Goal: Complete application form

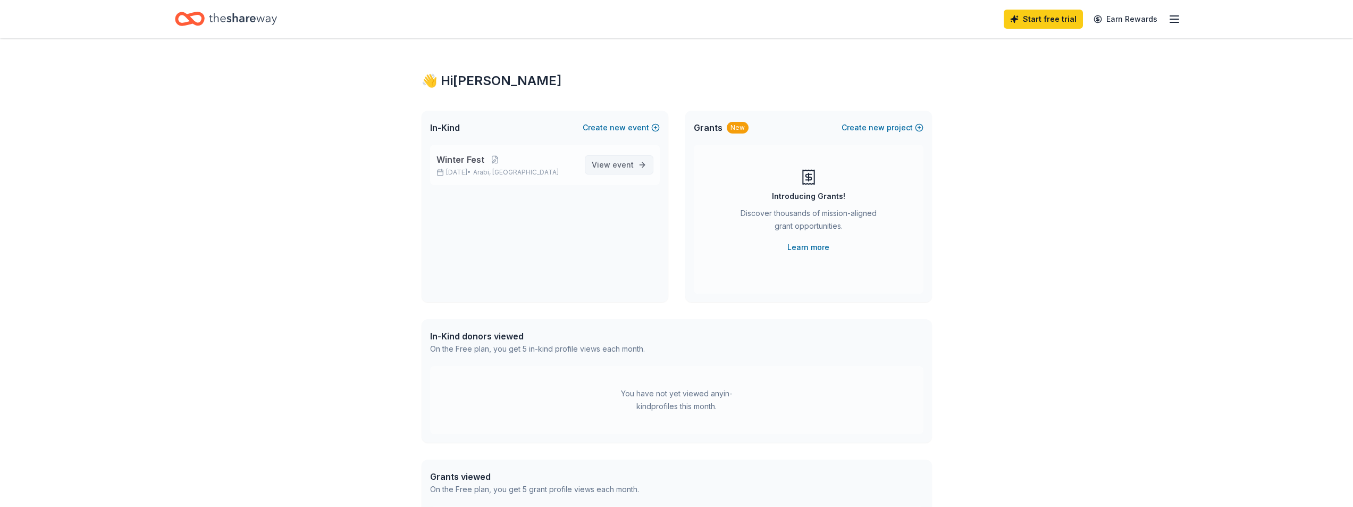
click at [622, 167] on span "event" at bounding box center [622, 164] width 21 height 9
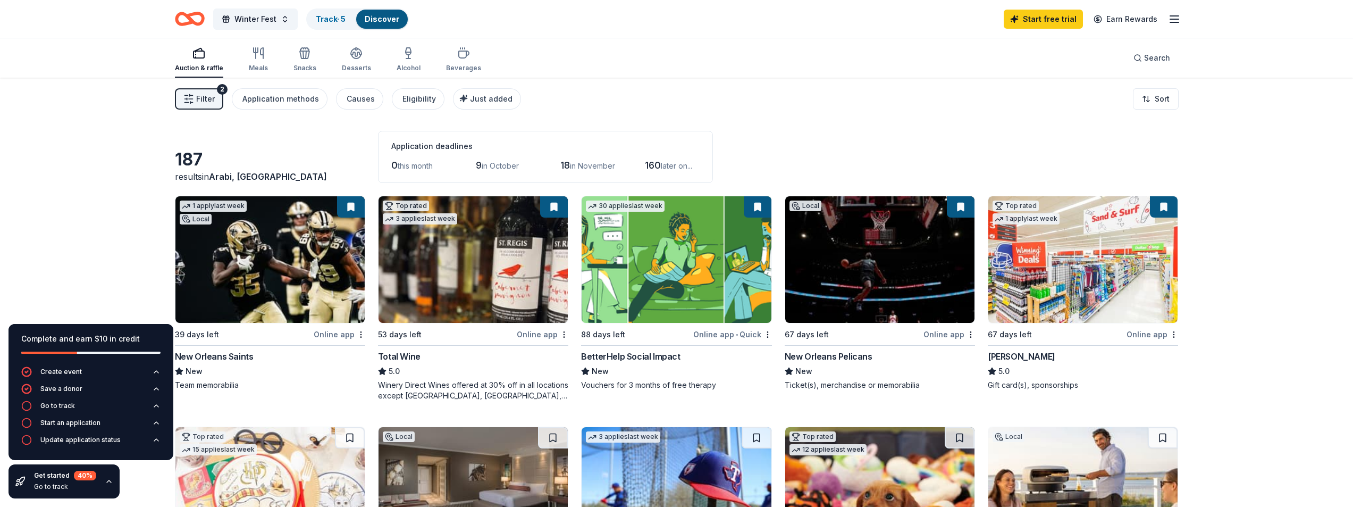
click at [201, 97] on span "Filter" at bounding box center [205, 99] width 19 height 13
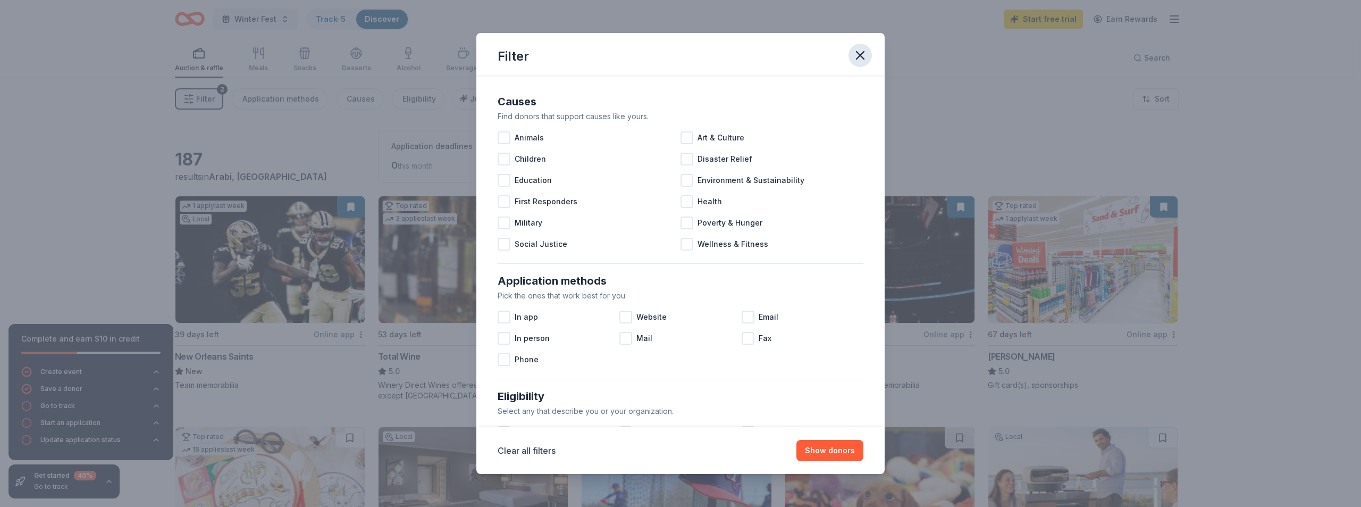
click at [866, 52] on icon "button" at bounding box center [860, 55] width 15 height 15
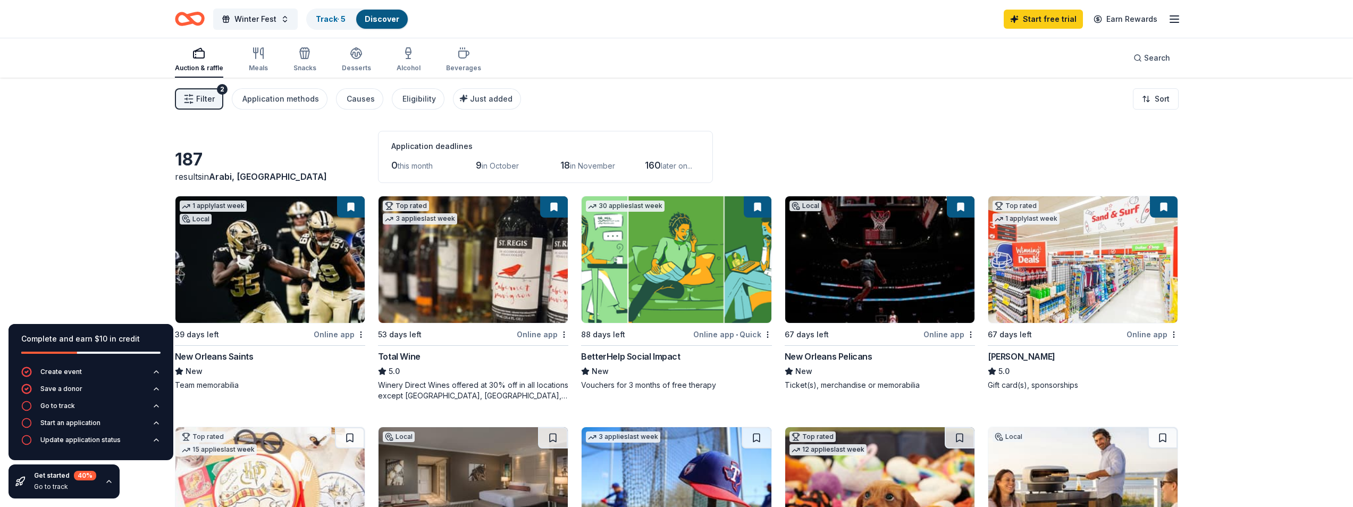
click at [206, 98] on span "Filter" at bounding box center [205, 99] width 19 height 13
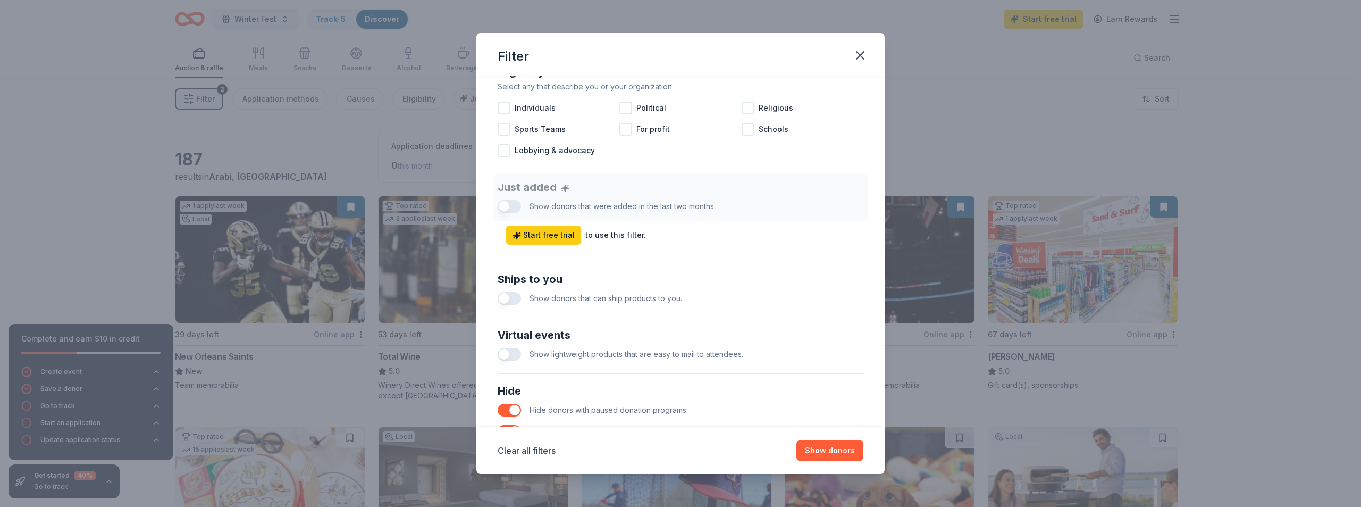
scroll to position [422, 0]
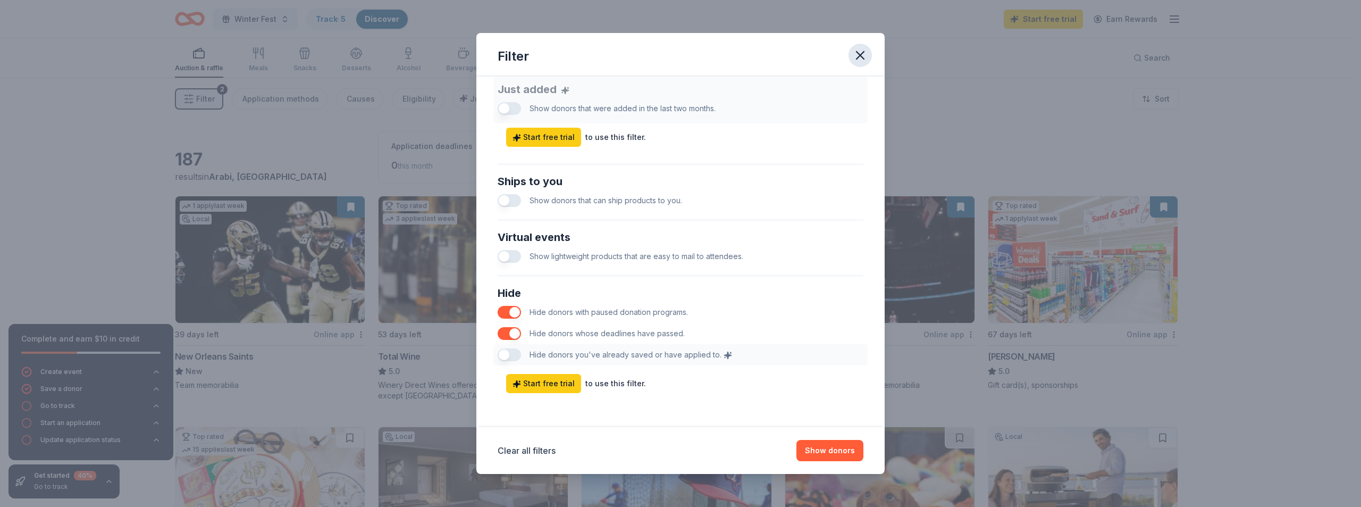
click at [862, 48] on icon "button" at bounding box center [860, 55] width 15 height 15
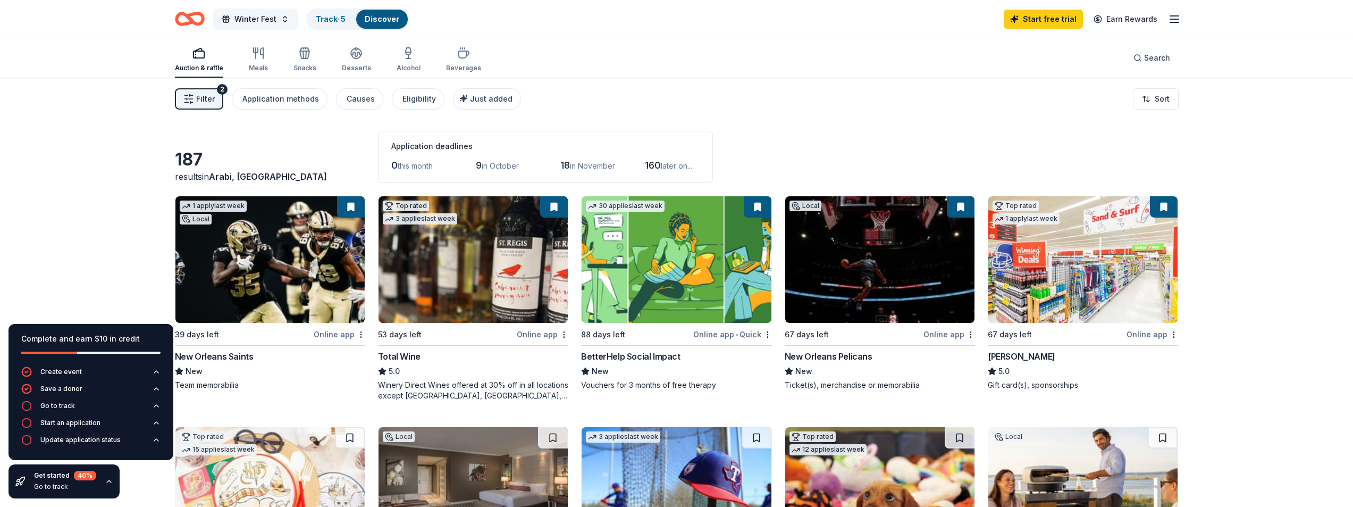
click at [256, 23] on span "Winter Fest" at bounding box center [255, 19] width 42 height 13
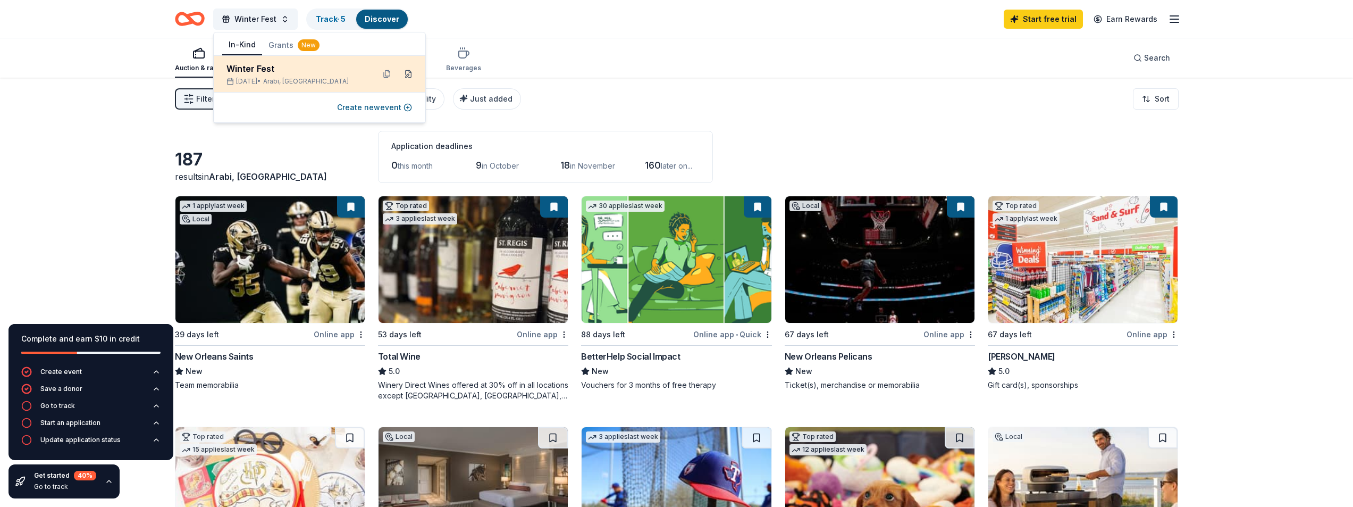
click at [408, 71] on button at bounding box center [408, 73] width 17 height 17
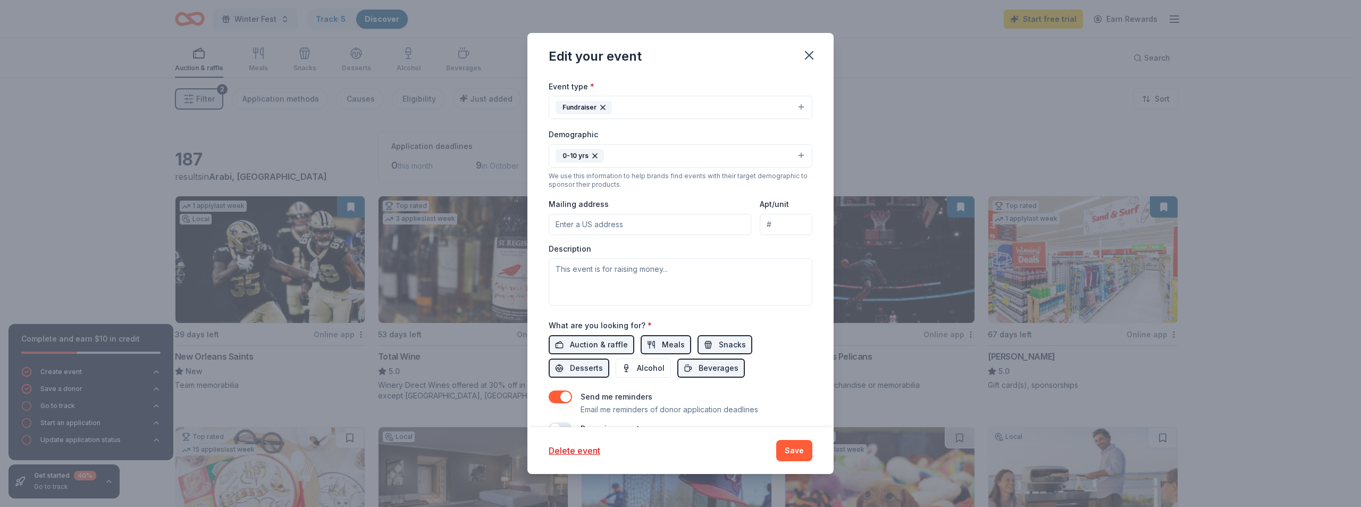
scroll to position [213, 0]
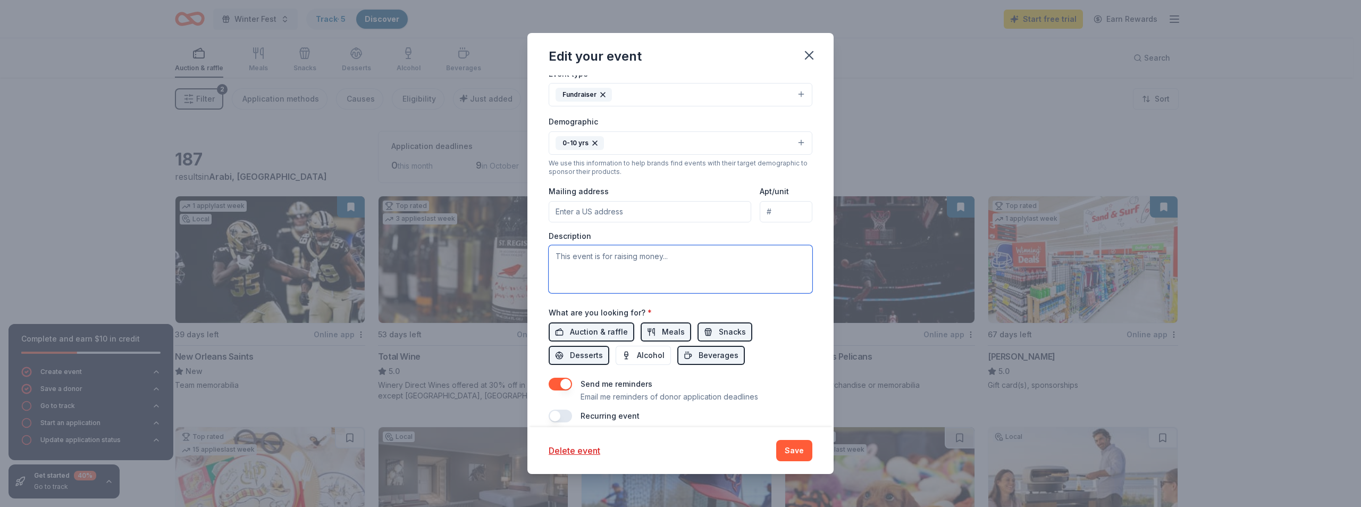
click at [623, 262] on textarea at bounding box center [681, 269] width 264 height 48
paste textarea "[PERSON_NAME]"
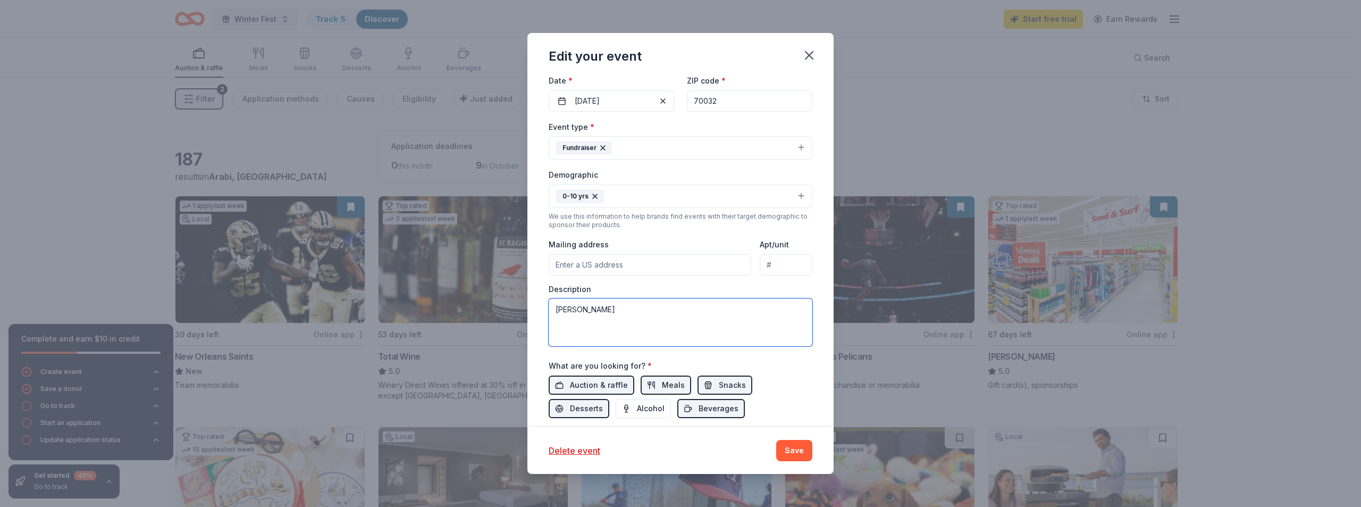
drag, startPoint x: 637, startPoint y: 314, endPoint x: 502, endPoint y: 317, distance: 135.1
click at [502, 317] on div "Edit your event Update donors you've applied to Let donors know of any updates …" at bounding box center [680, 253] width 1361 height 507
paste textarea "I am reaching out on behalf of Chalmette Elementary Parent, Teacher Organizatio…"
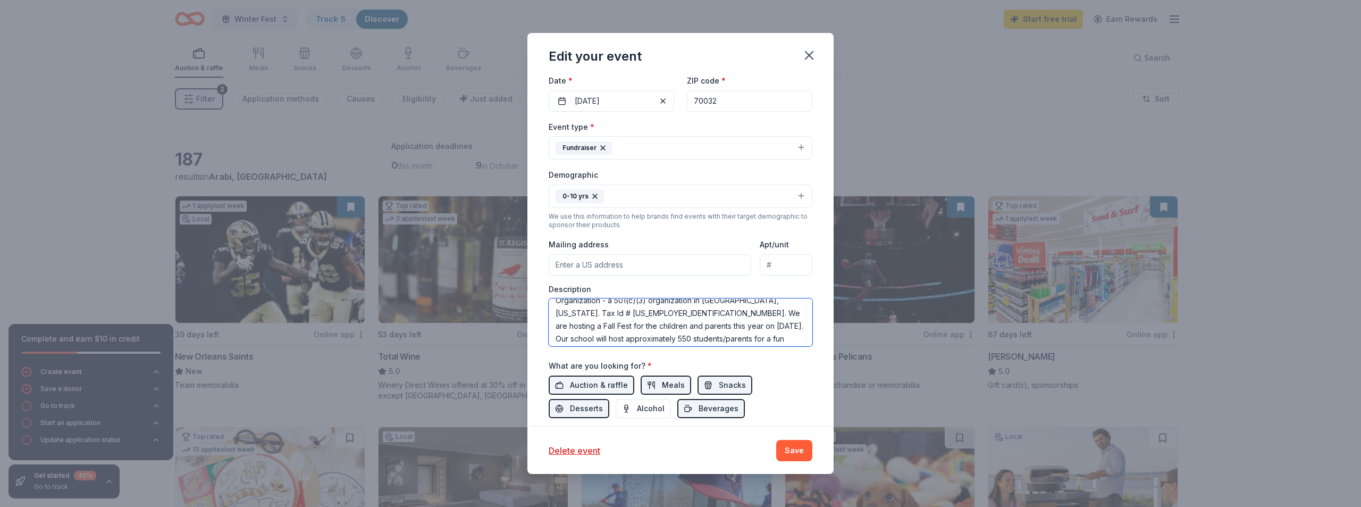
scroll to position [0, 0]
drag, startPoint x: 662, startPoint y: 307, endPoint x: 698, endPoint y: 308, distance: 35.7
click at [698, 308] on textarea "I am reaching out on behalf of Chalmette Elementary Parent, Teacher Organizatio…" at bounding box center [681, 322] width 264 height 48
drag, startPoint x: 626, startPoint y: 334, endPoint x: 586, endPoint y: 333, distance: 39.9
click at [586, 333] on textarea "I am reaching out on behalf of [PERSON_NAME] Elementary Parent, Teacher Organiz…" at bounding box center [681, 322] width 264 height 48
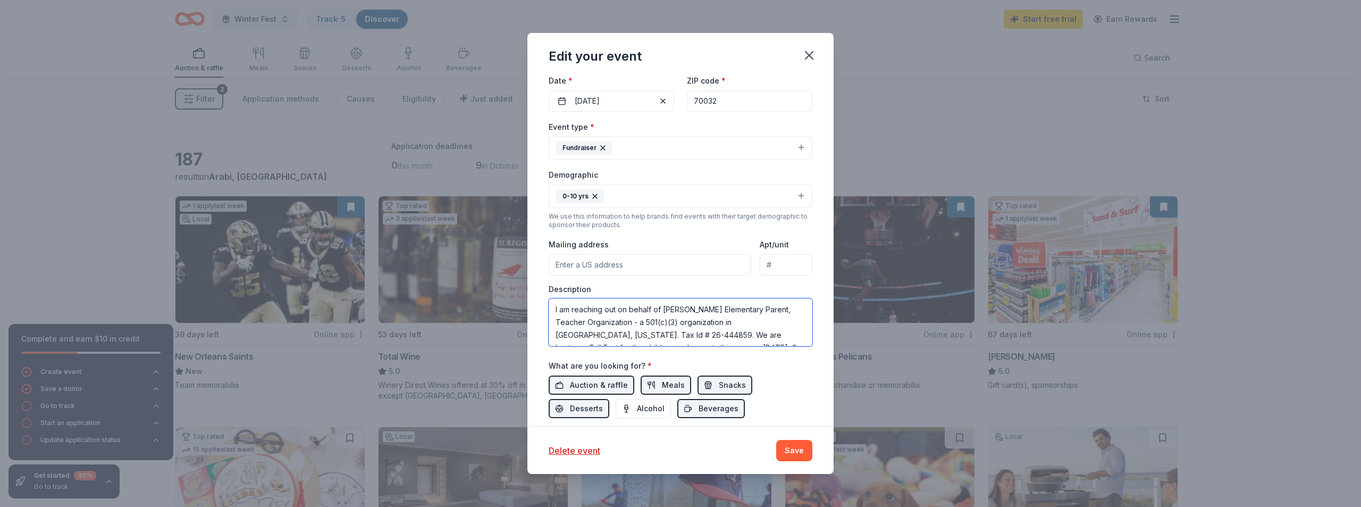
drag, startPoint x: 704, startPoint y: 334, endPoint x: 691, endPoint y: 334, distance: 12.8
click at [691, 334] on textarea "I am reaching out on behalf of [PERSON_NAME] Elementary Parent, Teacher Organiz…" at bounding box center [681, 322] width 264 height 48
click at [604, 342] on textarea "I am reaching out on behalf of [PERSON_NAME] Elementary Parent, Teacher Organiz…" at bounding box center [681, 322] width 264 height 48
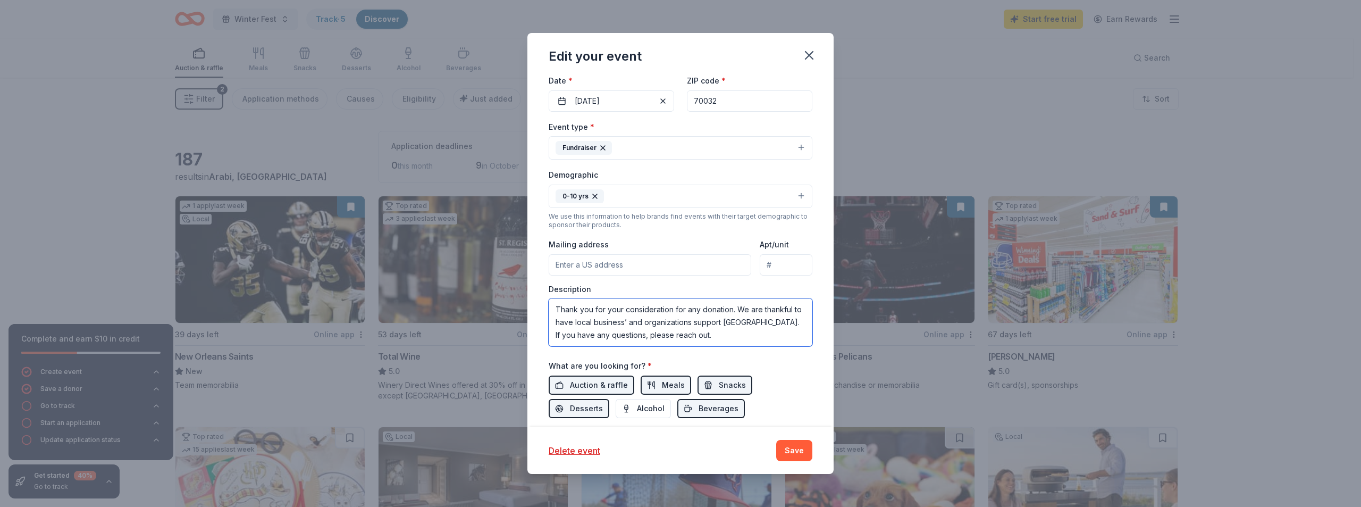
drag, startPoint x: 589, startPoint y: 322, endPoint x: 557, endPoint y: 322, distance: 31.9
click at [557, 322] on textarea "I am reaching out on behalf of [PERSON_NAME] Elementary Parent, Teacher Organiz…" at bounding box center [681, 322] width 264 height 48
type textarea "I am reaching out on behalf of [PERSON_NAME] Elementary Parent, Teacher Organiz…"
click at [616, 263] on input "Mailing address" at bounding box center [650, 264] width 203 height 21
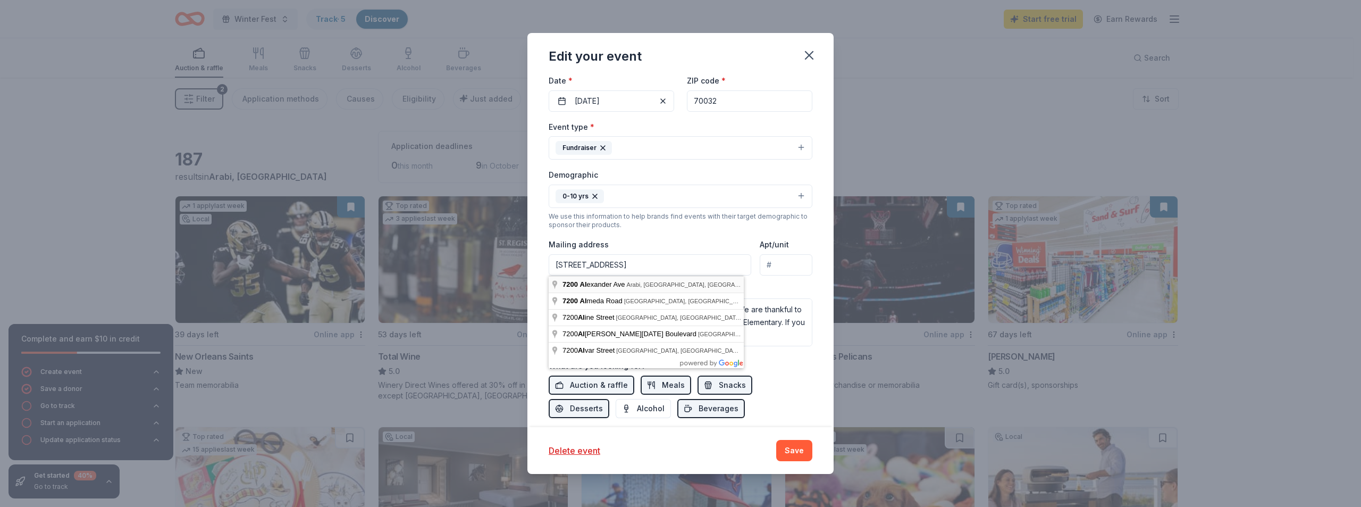
type input "[STREET_ADDRESS]"
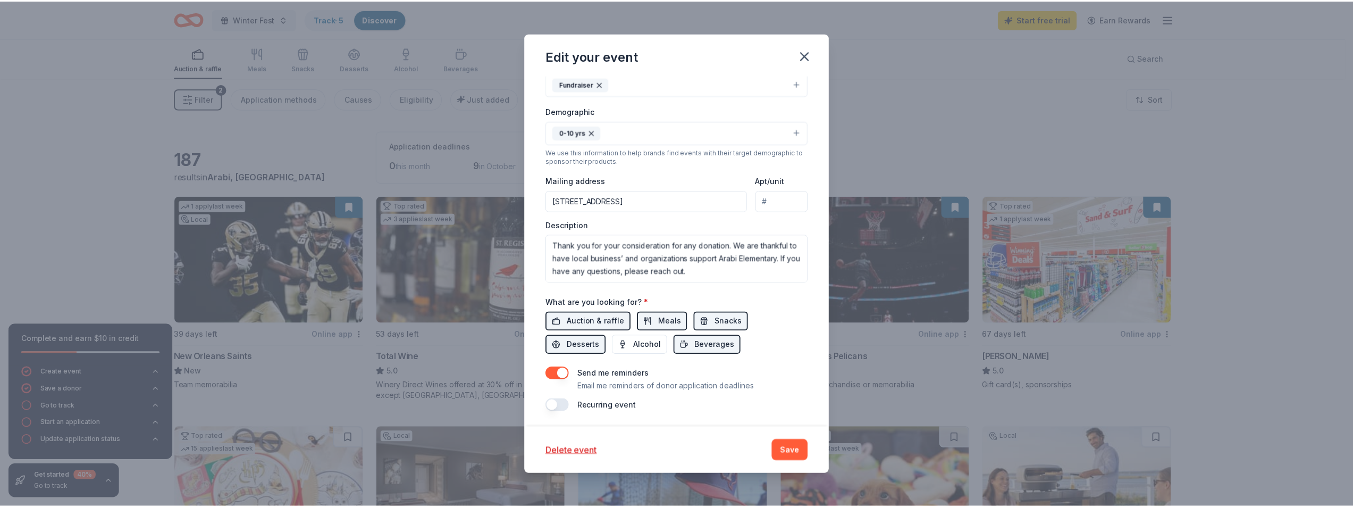
scroll to position [225, 0]
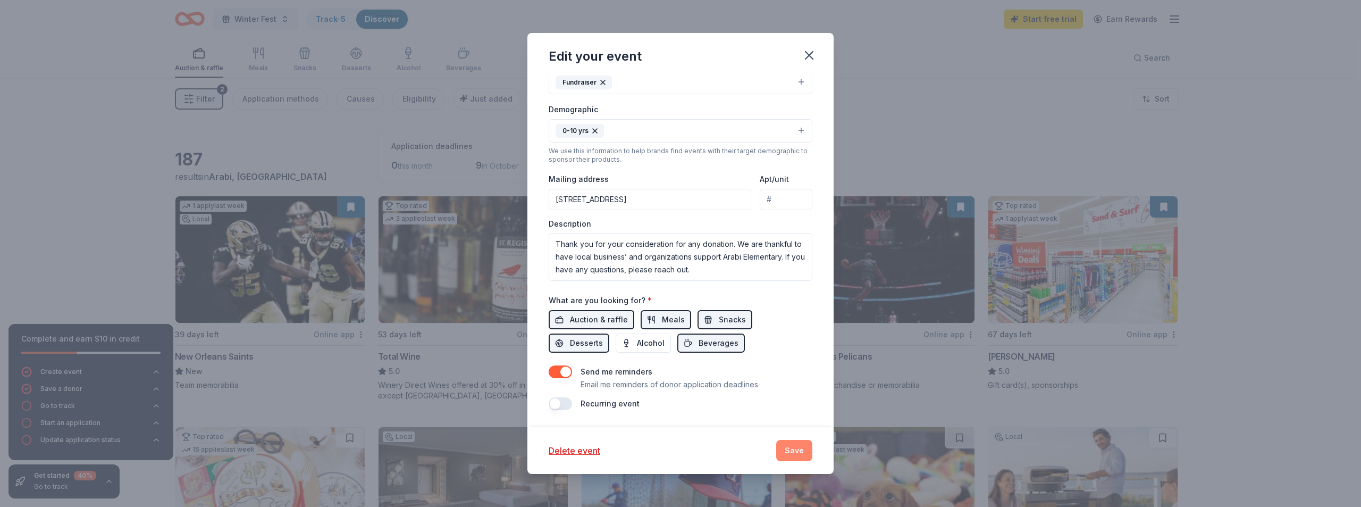
click at [797, 454] on button "Save" at bounding box center [794, 450] width 36 height 21
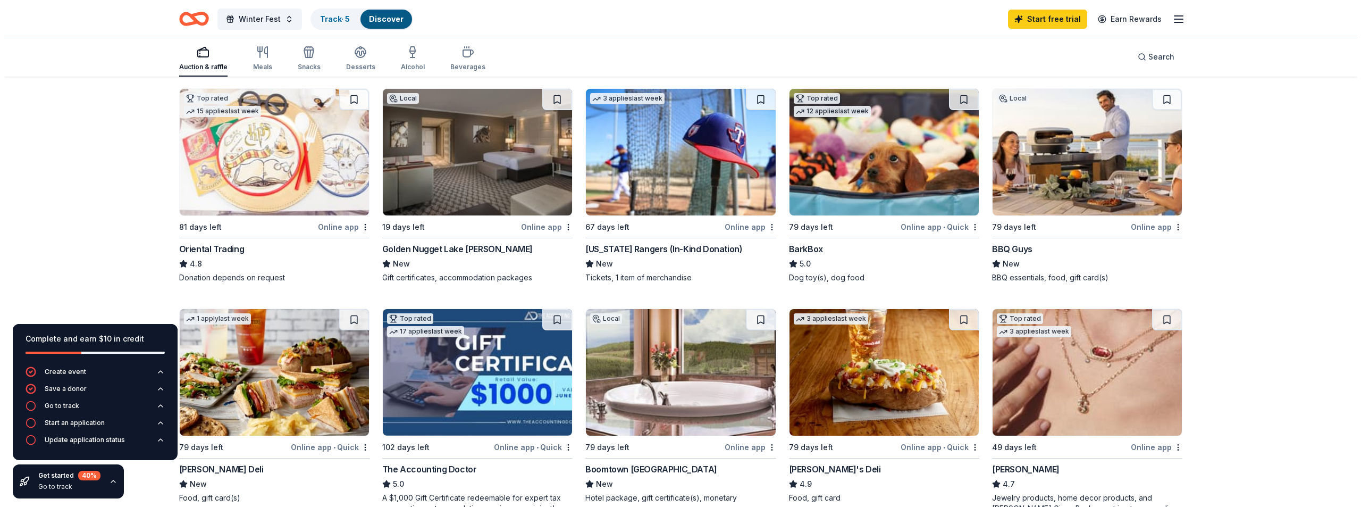
scroll to position [319, 0]
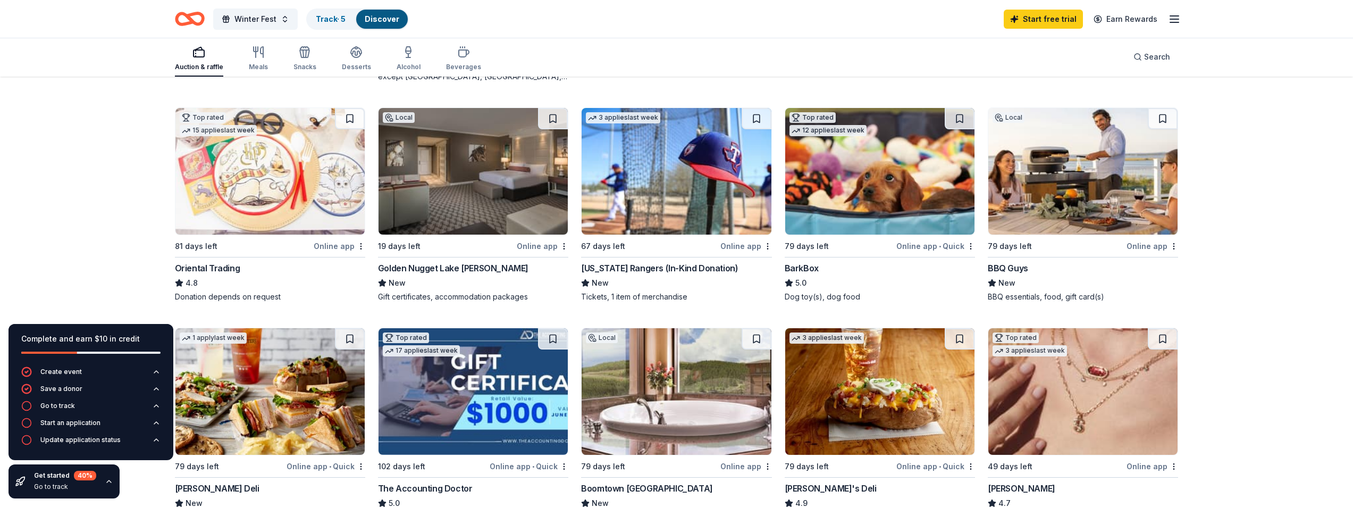
click at [887, 282] on div "5.0" at bounding box center [880, 282] width 190 height 13
click at [283, 22] on button "Winter Fest" at bounding box center [255, 19] width 85 height 21
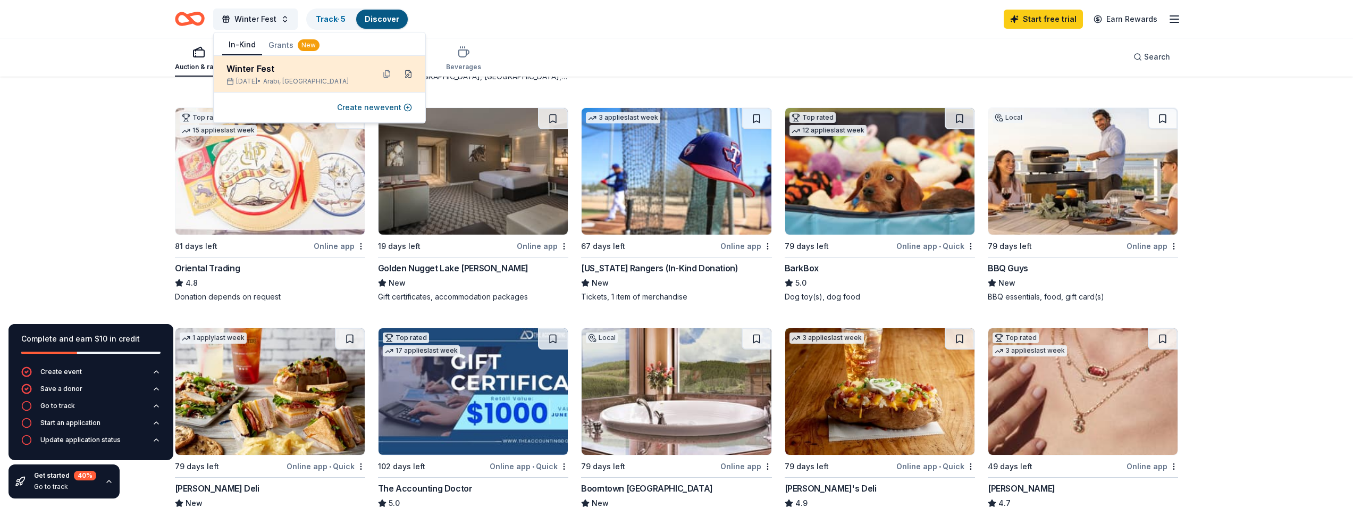
click at [410, 73] on button at bounding box center [408, 73] width 17 height 17
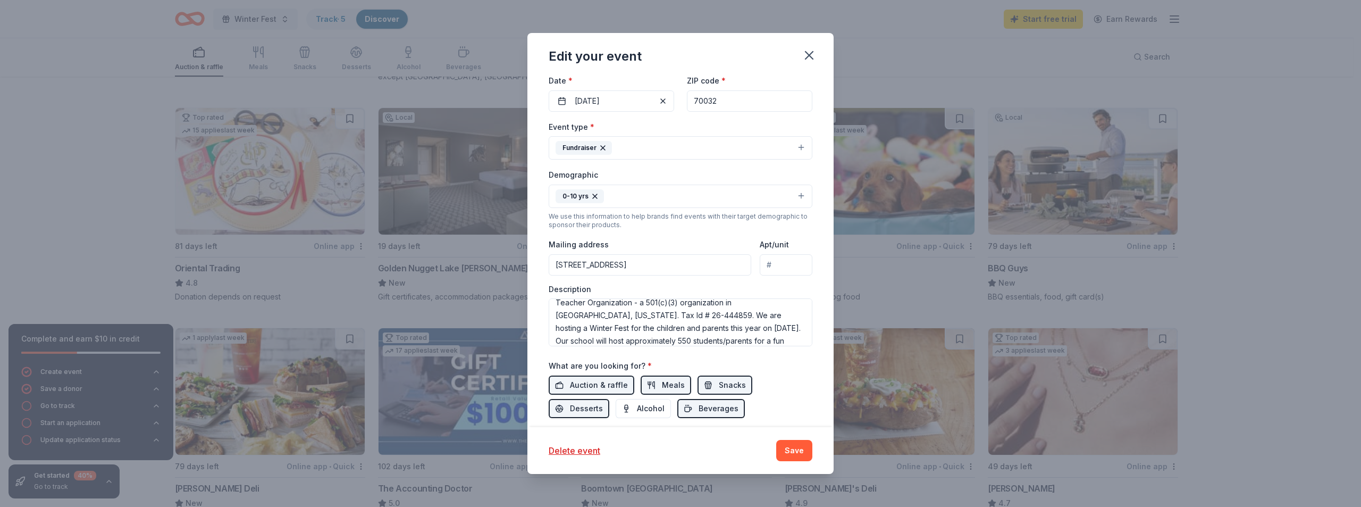
scroll to position [0, 0]
drag, startPoint x: 737, startPoint y: 320, endPoint x: 702, endPoint y: 320, distance: 35.6
click at [702, 320] on textarea "I am reaching out on behalf of [PERSON_NAME] Elementary Parent, Teacher Organiz…" at bounding box center [681, 322] width 264 height 48
click at [663, 326] on textarea "I am reaching out on behalf of [PERSON_NAME] Elementary Parent, Teacher Organiz…" at bounding box center [681, 322] width 264 height 48
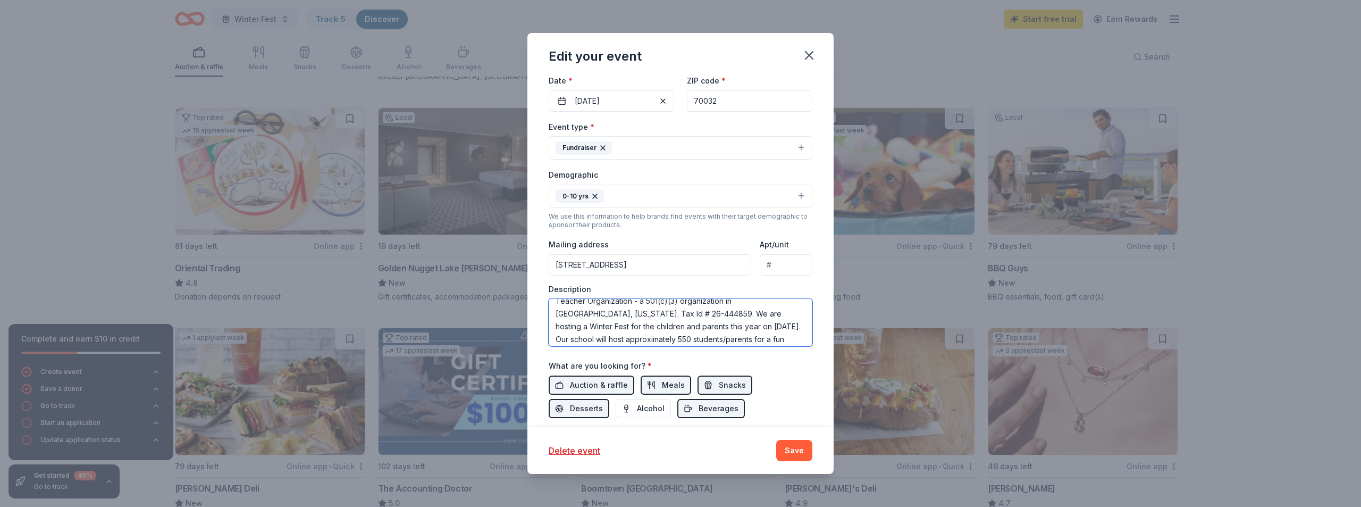
drag, startPoint x: 685, startPoint y: 325, endPoint x: 629, endPoint y: 326, distance: 55.8
click at [629, 326] on textarea "I am reaching out on behalf of [PERSON_NAME] Elementary Parent, Teacher Organiz…" at bounding box center [681, 322] width 264 height 48
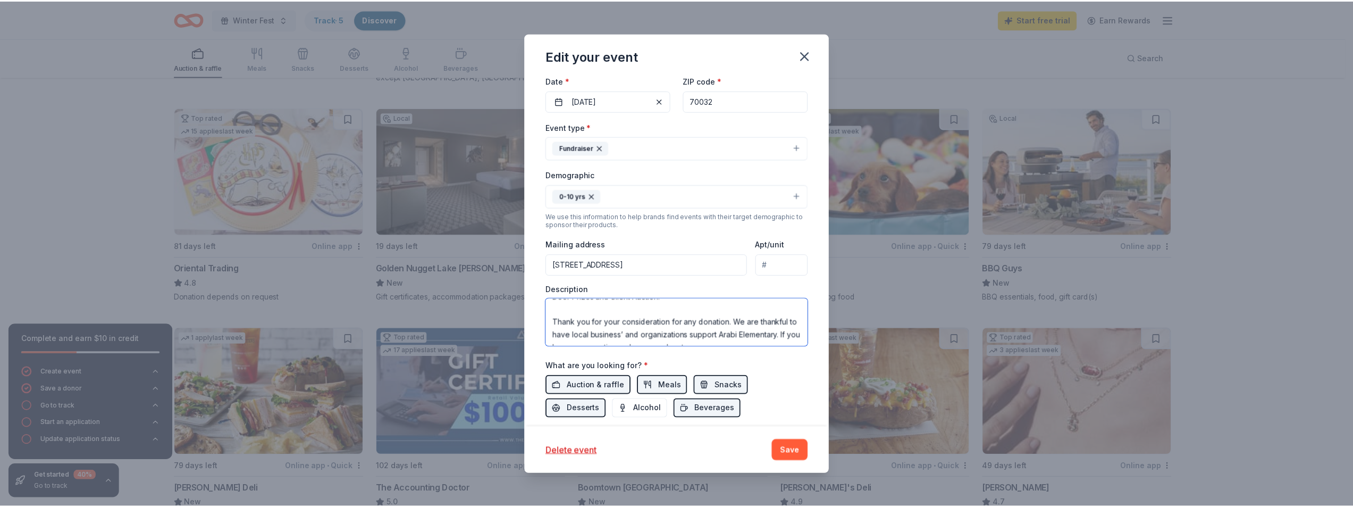
scroll to position [140, 0]
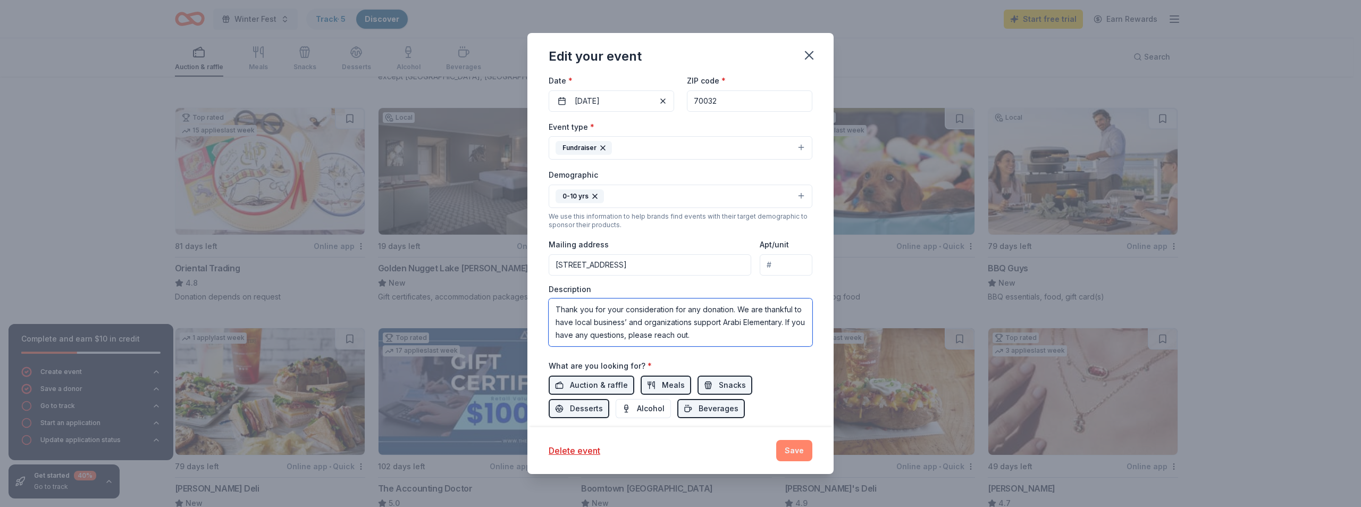
type textarea "I am reaching out on behalf of [PERSON_NAME] Elementary Parent, Teacher Organiz…"
click at [795, 449] on button "Save" at bounding box center [794, 450] width 36 height 21
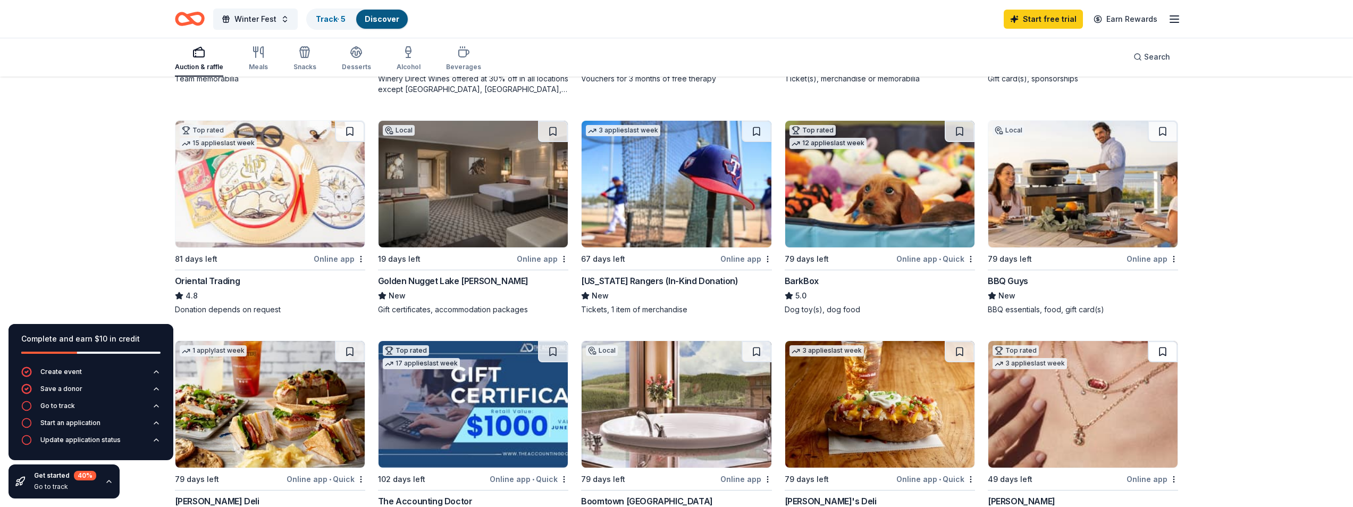
scroll to position [319, 0]
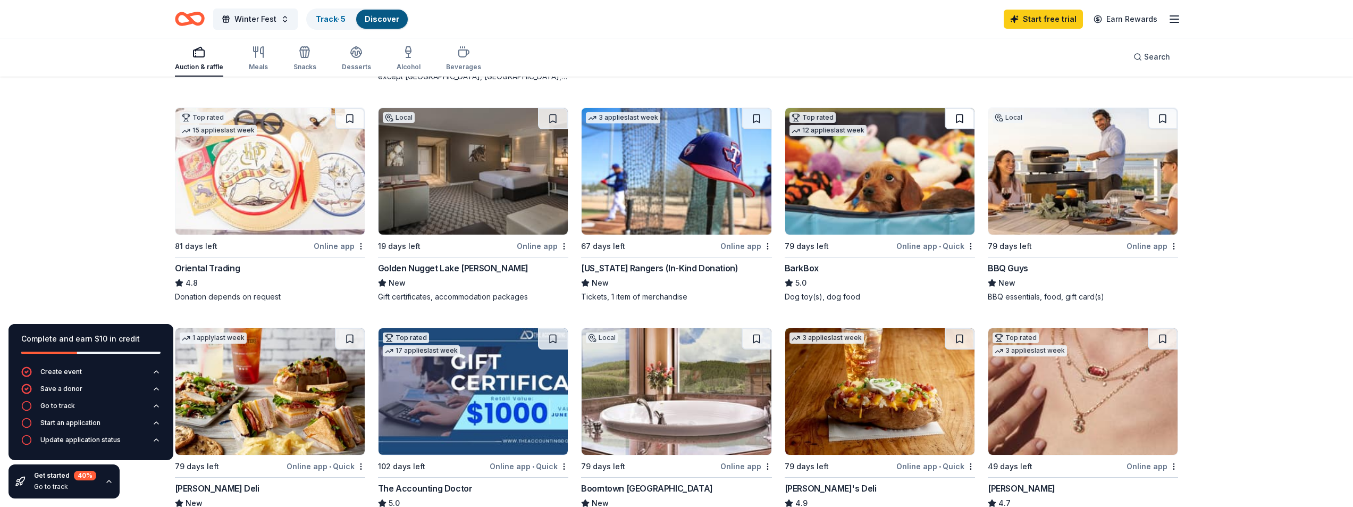
click at [962, 113] on button at bounding box center [960, 118] width 30 height 21
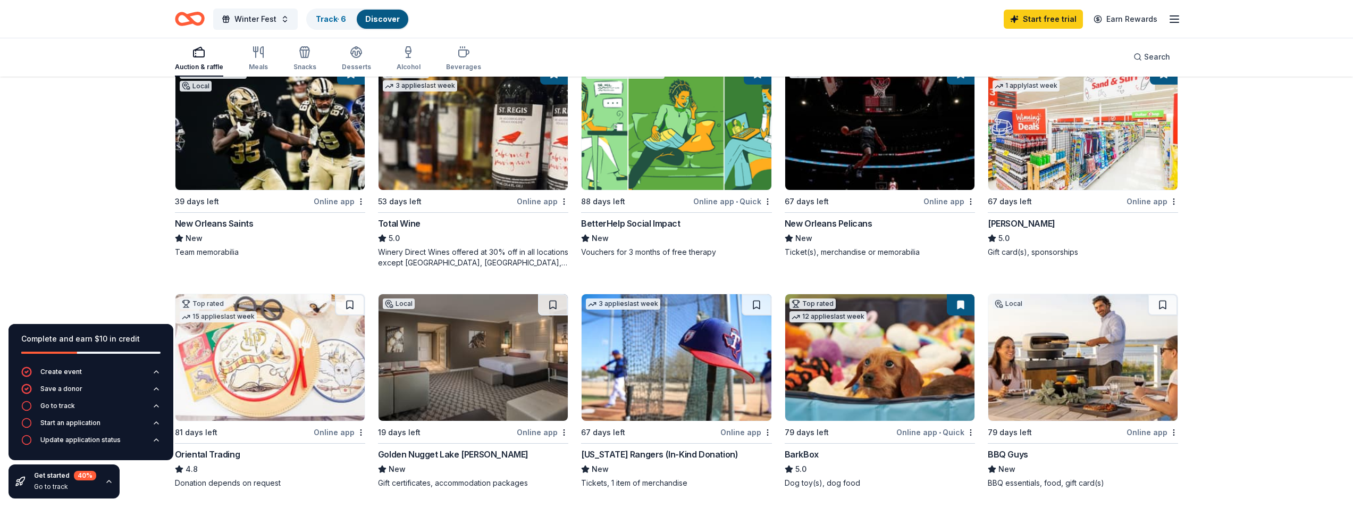
scroll to position [106, 0]
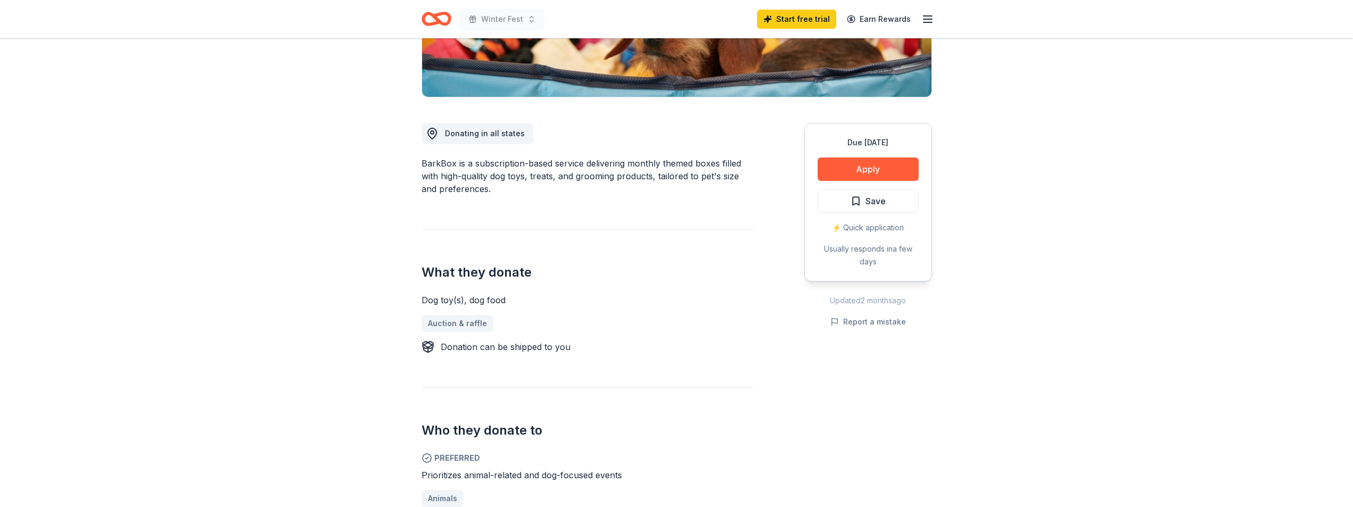
scroll to position [266, 0]
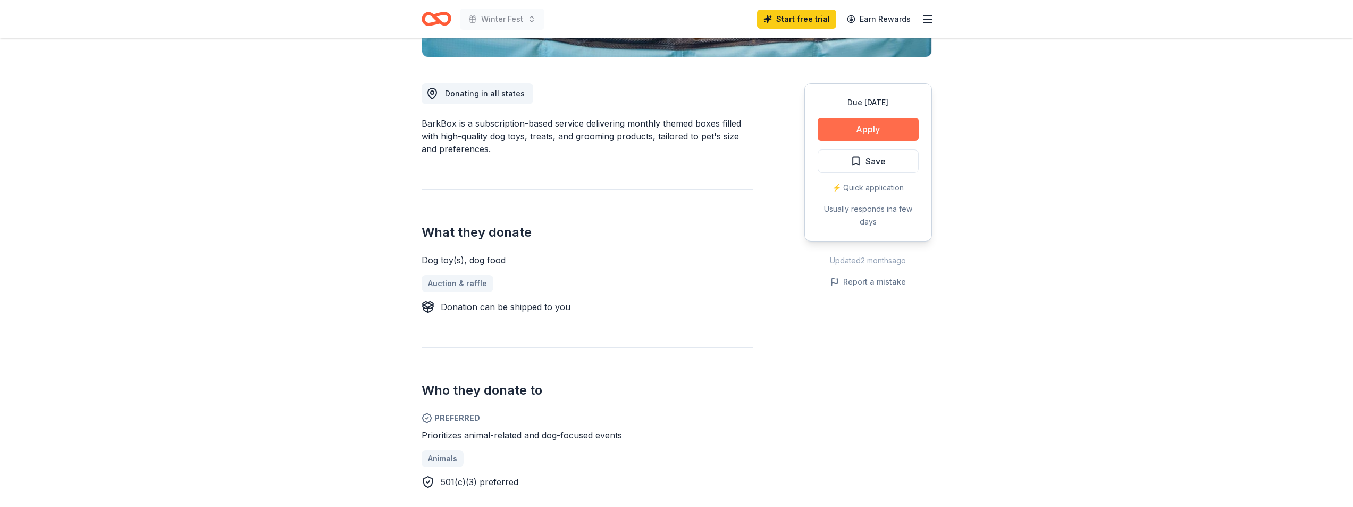
click at [870, 130] on button "Apply" at bounding box center [868, 128] width 101 height 23
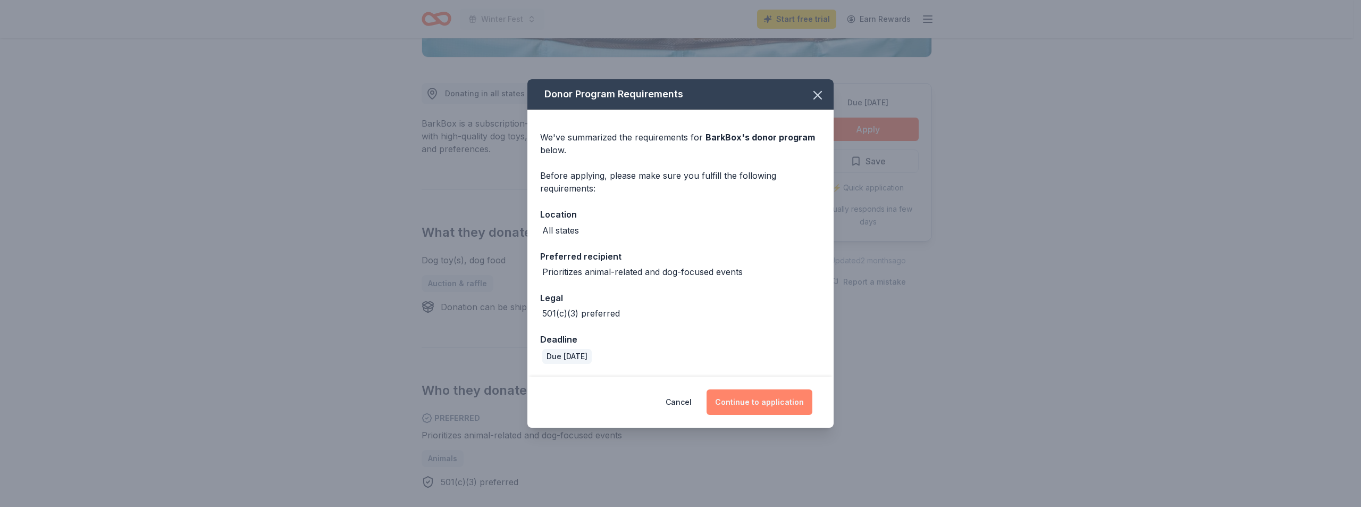
click at [764, 401] on button "Continue to application" at bounding box center [760, 402] width 106 height 26
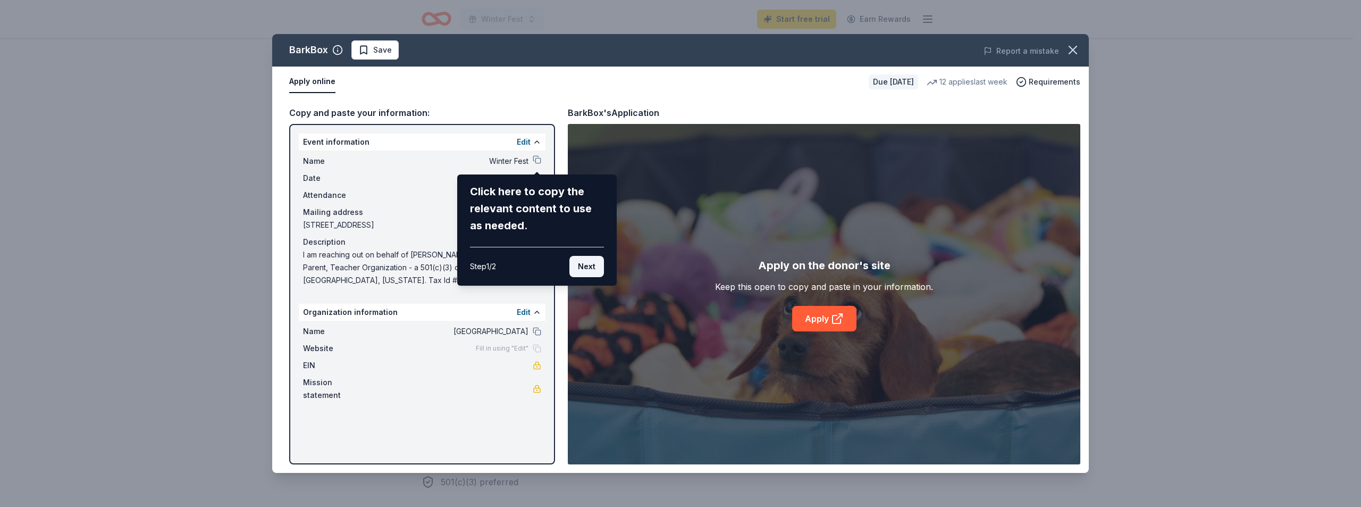
click at [591, 268] on button "Next" at bounding box center [586, 266] width 35 height 21
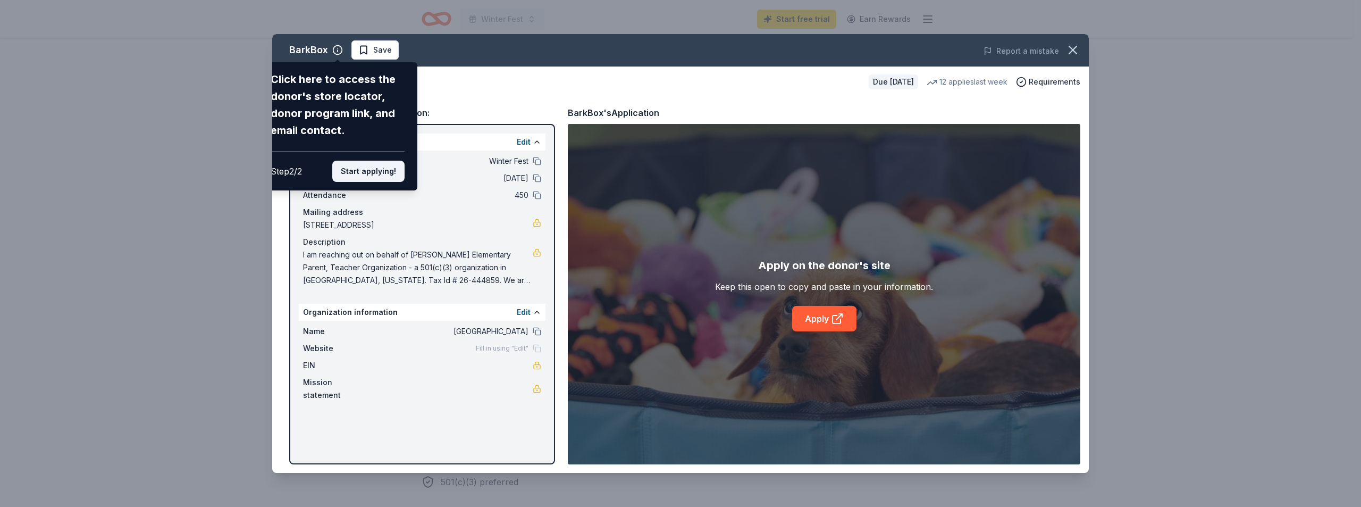
click at [363, 165] on button "Start applying!" at bounding box center [368, 171] width 72 height 21
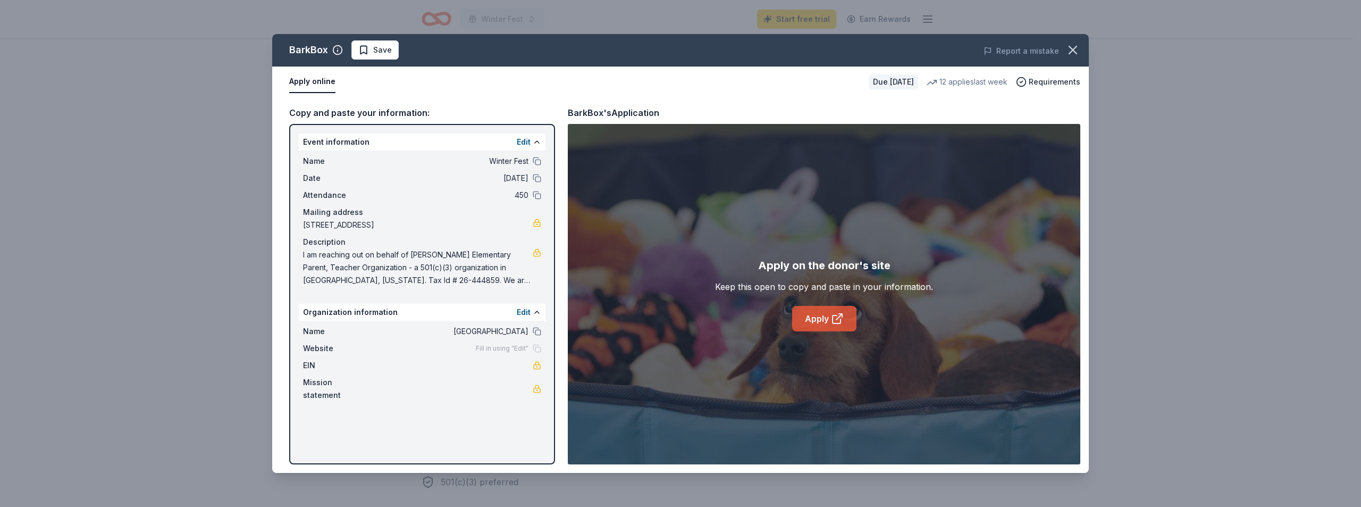
click at [827, 321] on link "Apply" at bounding box center [824, 319] width 64 height 26
drag, startPoint x: 1080, startPoint y: 47, endPoint x: 935, endPoint y: 50, distance: 145.7
click at [1079, 47] on button "button" at bounding box center [1072, 49] width 23 height 23
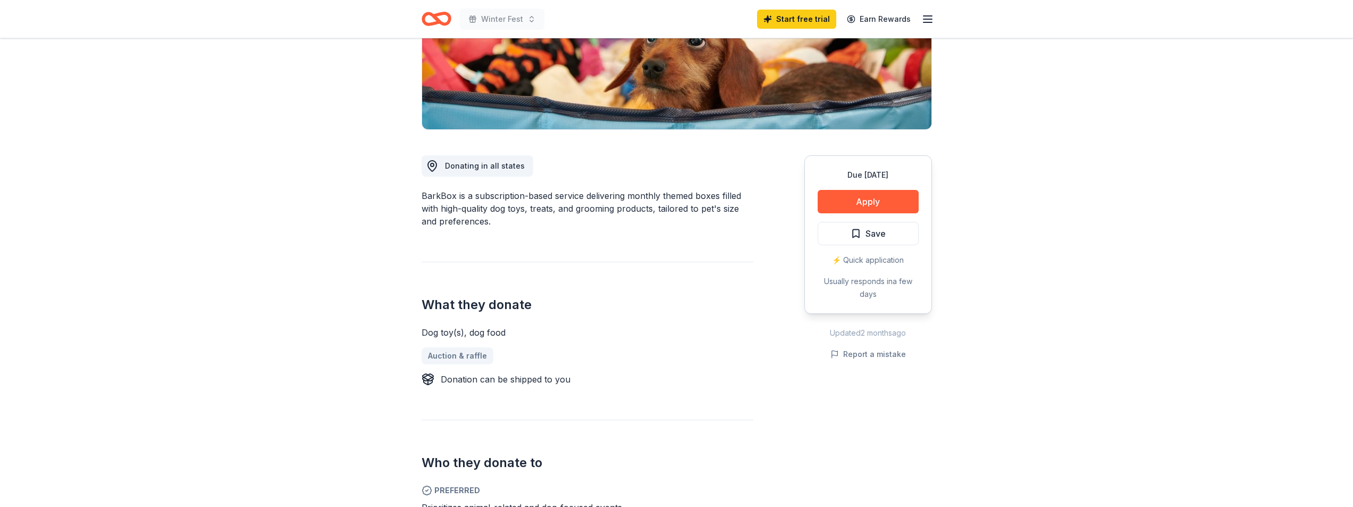
scroll to position [0, 0]
